Goal: Task Accomplishment & Management: Manage account settings

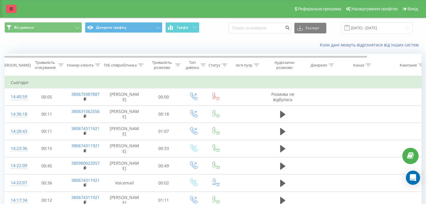
click at [12, 9] on icon at bounding box center [11, 9] width 4 height 4
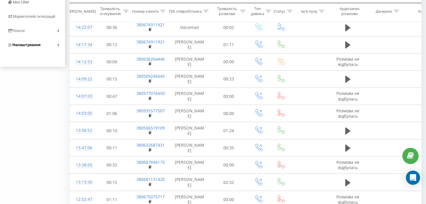
click at [30, 48] on span "Налаштування" at bounding box center [23, 45] width 33 height 6
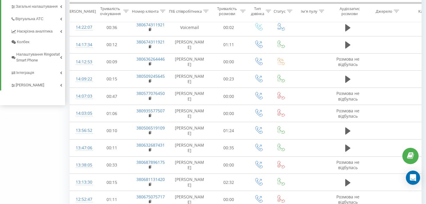
scroll to position [95, 0]
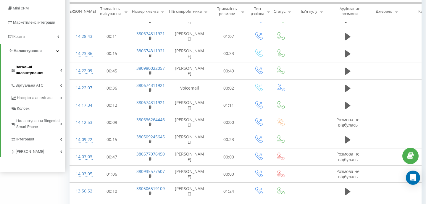
click at [32, 65] on span "Загальні налаштування" at bounding box center [38, 70] width 44 height 12
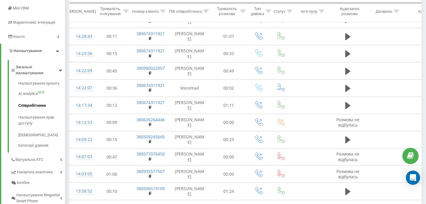
click at [31, 103] on span "Співробітники" at bounding box center [32, 106] width 28 height 6
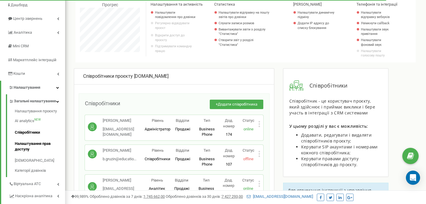
scroll to position [355, 361]
click at [25, 149] on link "Налаштування прав доступу" at bounding box center [40, 146] width 50 height 17
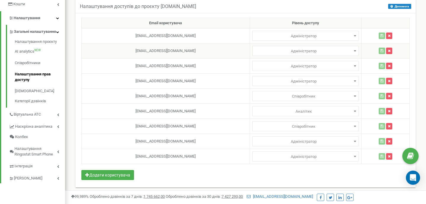
scroll to position [116, 0]
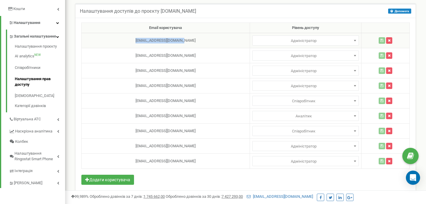
drag, startPoint x: 182, startPoint y: 43, endPoint x: 134, endPoint y: 43, distance: 47.6
click at [134, 43] on td "[EMAIL_ADDRESS][DOMAIN_NAME]" at bounding box center [166, 40] width 168 height 15
copy td "[EMAIL_ADDRESS][DOMAIN_NAME]"
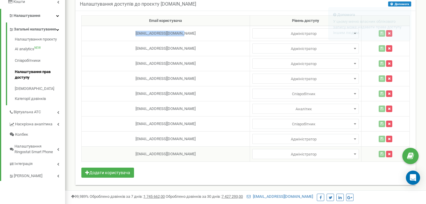
scroll to position [0, 0]
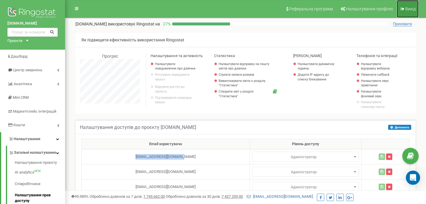
click at [401, 15] on link "Вихід" at bounding box center [408, 9] width 22 height 18
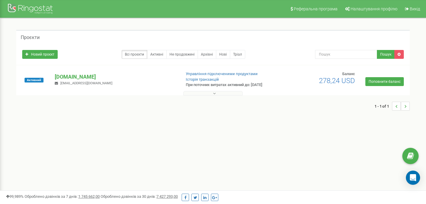
click at [161, 80] on div "[DOMAIN_NAME] [EMAIL_ADDRESS][DOMAIN_NAME]" at bounding box center [115, 79] width 130 height 13
click at [207, 93] on button at bounding box center [212, 93] width 59 height 4
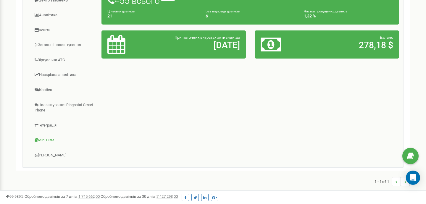
scroll to position [56, 0]
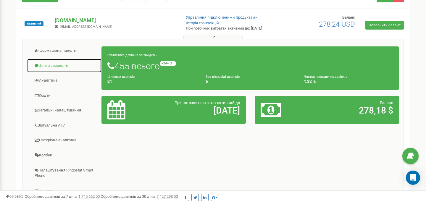
click at [54, 61] on link "Центр звернень" at bounding box center [64, 66] width 75 height 14
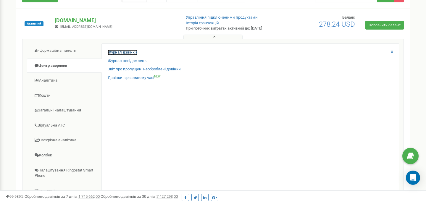
click at [119, 51] on link "Журнал дзвінків" at bounding box center [123, 53] width 30 height 6
